Goal: Obtain resource: Obtain resource

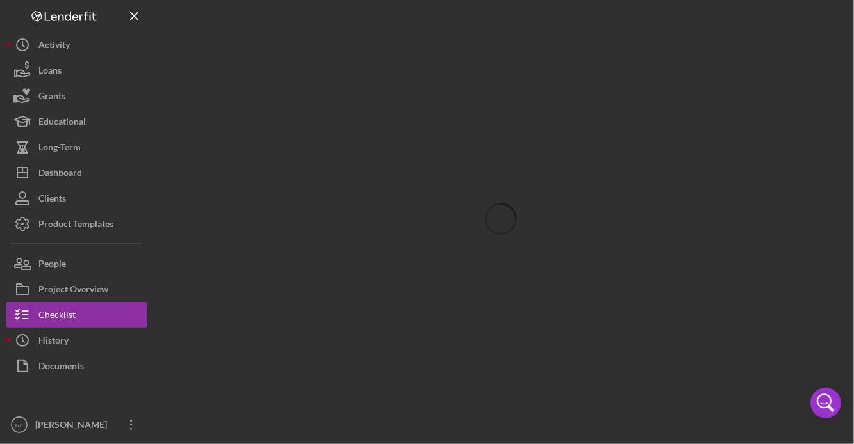
scroll to position [1374, 0]
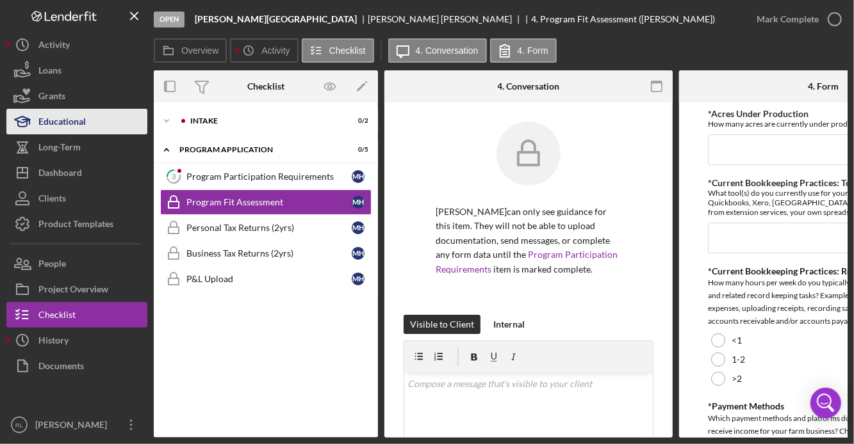
click at [86, 119] on button "Educational" at bounding box center [76, 122] width 141 height 26
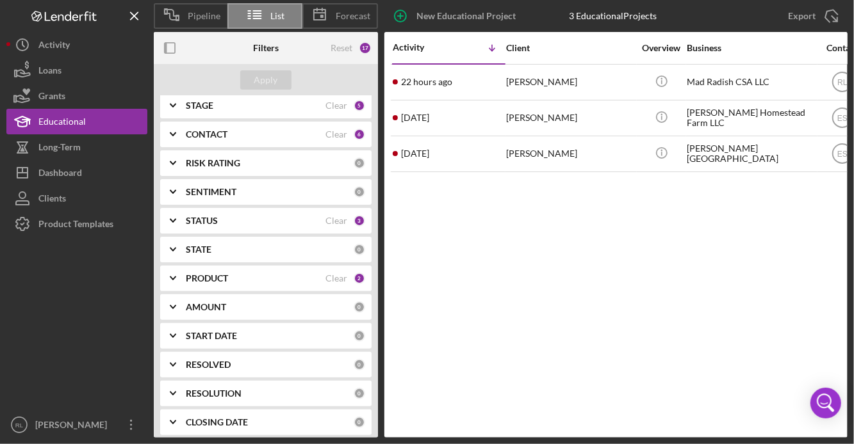
scroll to position [161, 0]
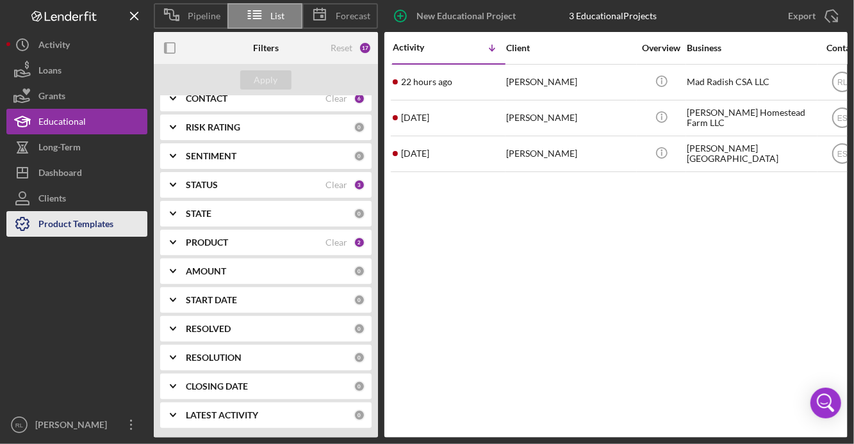
click at [98, 224] on div "Product Templates" at bounding box center [75, 225] width 75 height 29
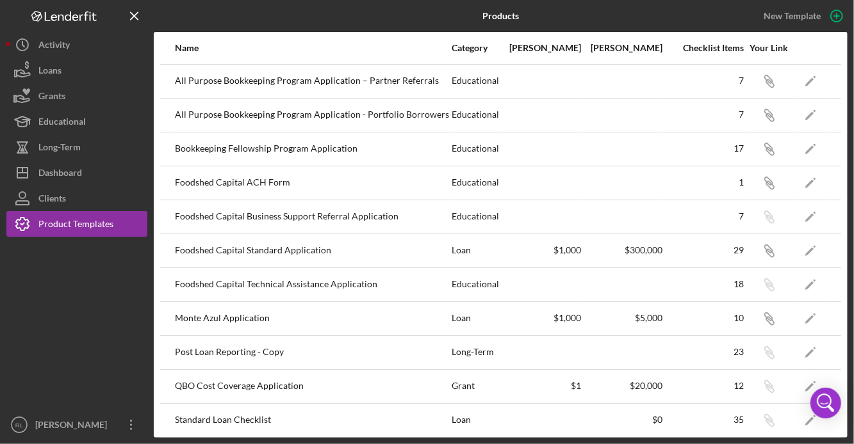
click at [355, 119] on div "All Purpose Bookkeeping Program Application - Portfolio Borrowers" at bounding box center [312, 115] width 275 height 32
click at [763, 116] on icon "Icon/Link" at bounding box center [768, 115] width 29 height 29
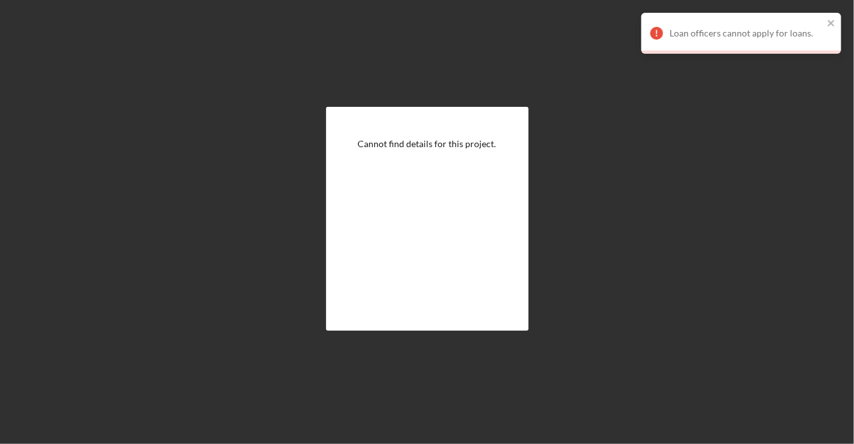
scroll to position [1372, 0]
